Goal: Task Accomplishment & Management: Use online tool/utility

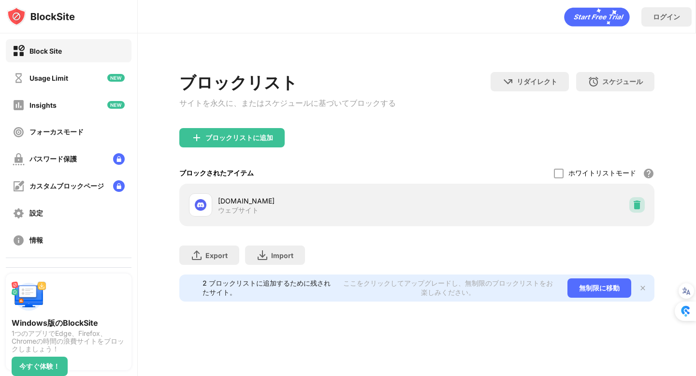
click at [642, 210] on div at bounding box center [637, 204] width 15 height 15
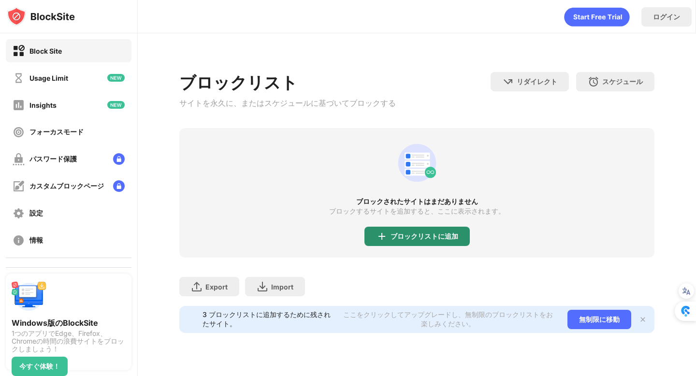
click at [404, 235] on div "ブロックリストに追加" at bounding box center [417, 236] width 105 height 19
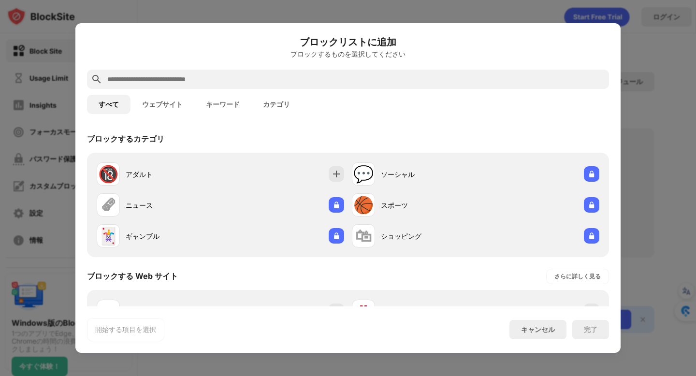
click at [251, 77] on input "text" at bounding box center [355, 80] width 499 height 12
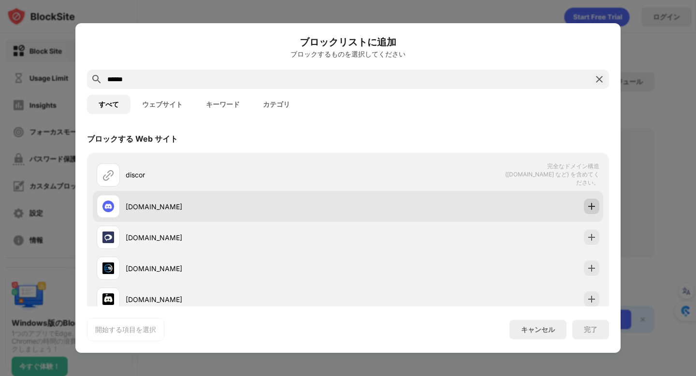
type input "******"
click at [587, 208] on img at bounding box center [592, 207] width 10 height 10
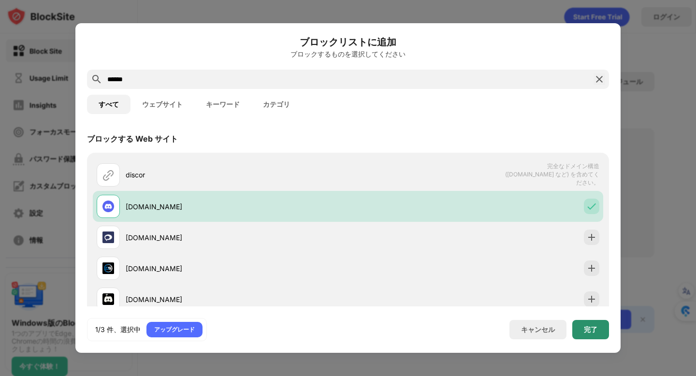
click at [594, 335] on div "完了" at bounding box center [591, 329] width 37 height 19
